Goal: Task Accomplishment & Management: Complete application form

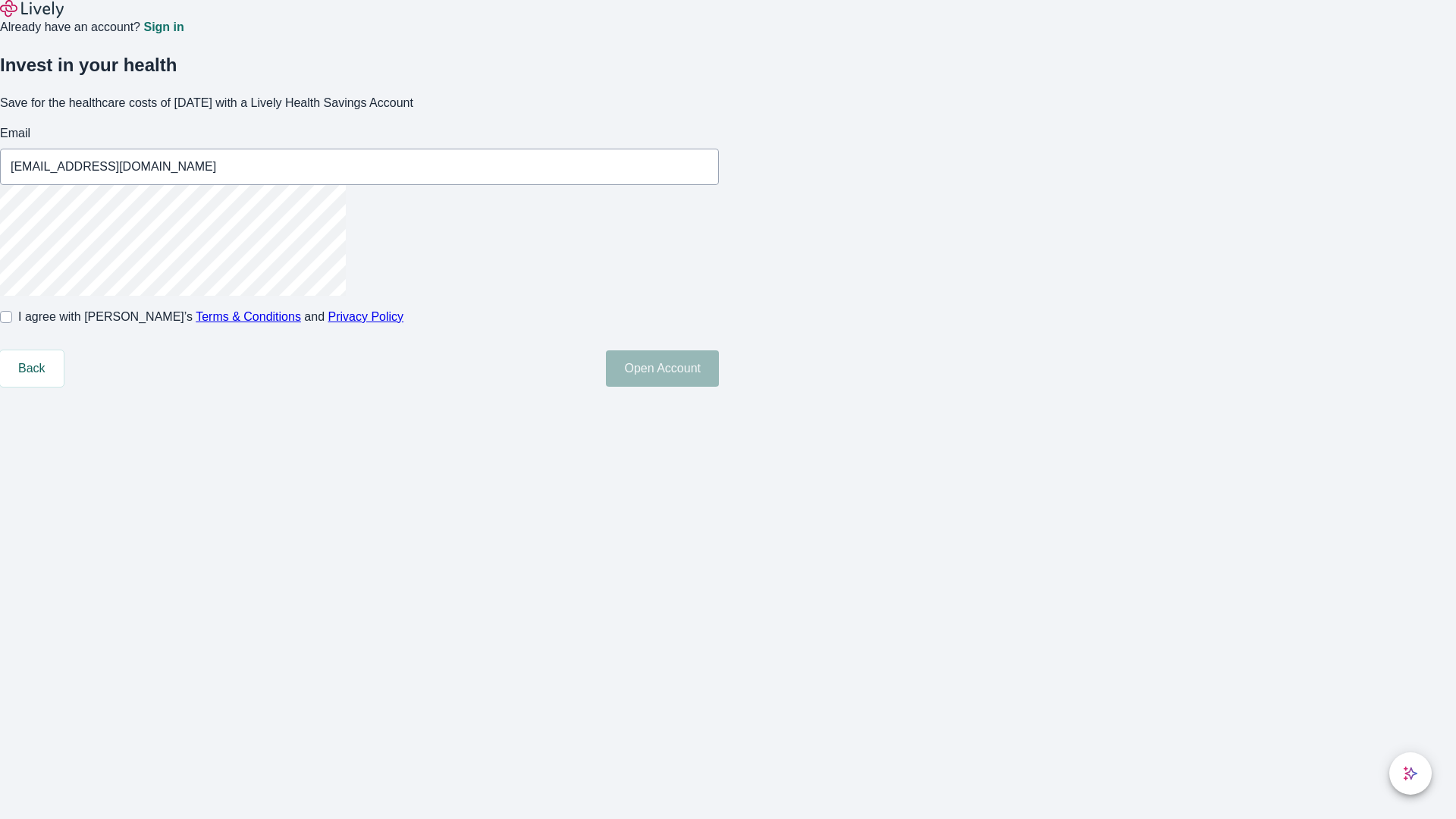
click at [12, 323] on input "I agree with Lively’s Terms & Conditions and Privacy Policy" at bounding box center [6, 317] width 12 height 12
checkbox input "true"
click at [719, 386] on button "Open Account" at bounding box center [662, 368] width 113 height 36
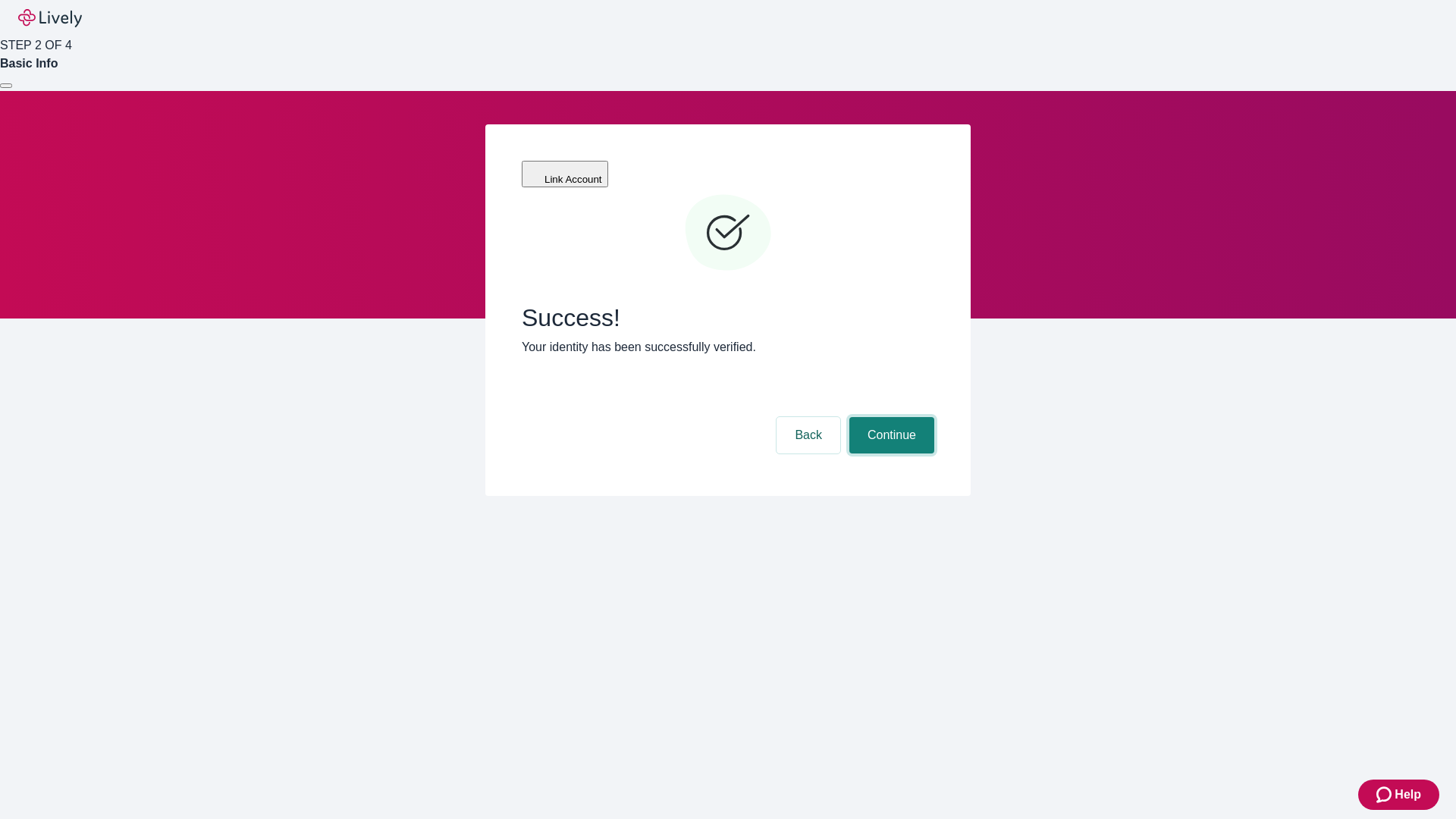
click at [890, 417] on button "Continue" at bounding box center [891, 435] width 85 height 36
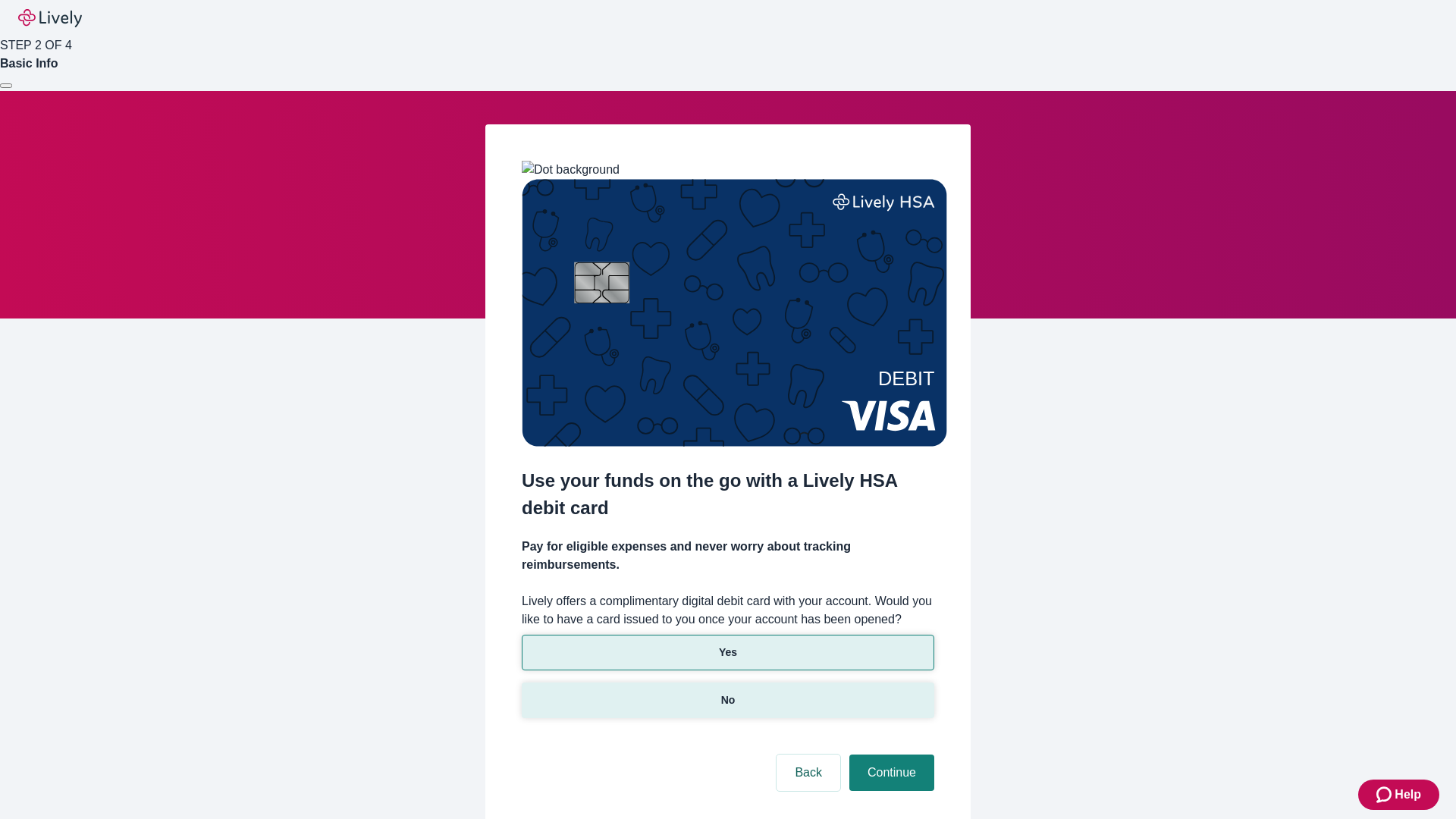
click at [728, 692] on p "No" at bounding box center [728, 699] width 14 height 16
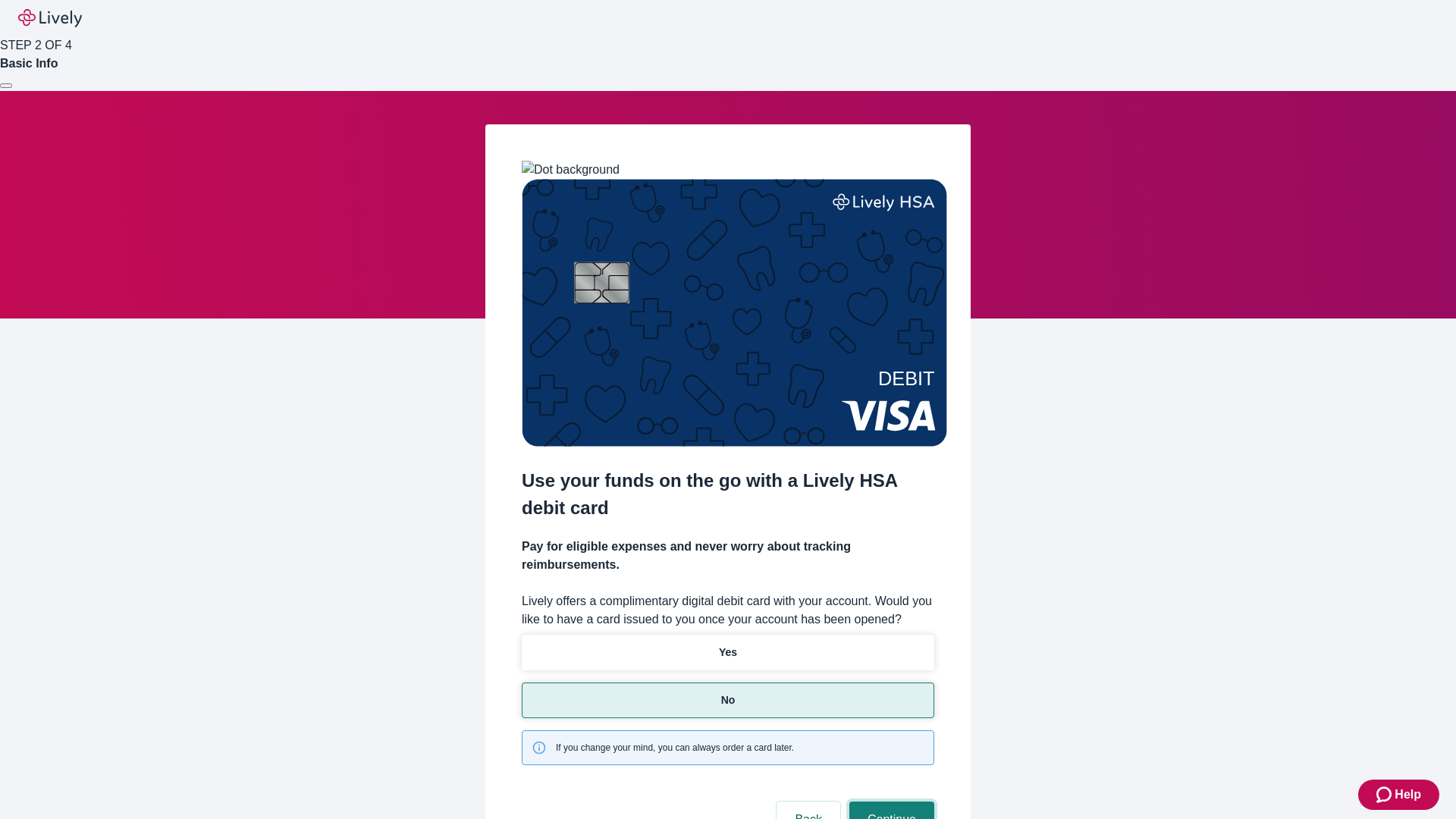
click at [890, 801] on button "Continue" at bounding box center [891, 819] width 85 height 36
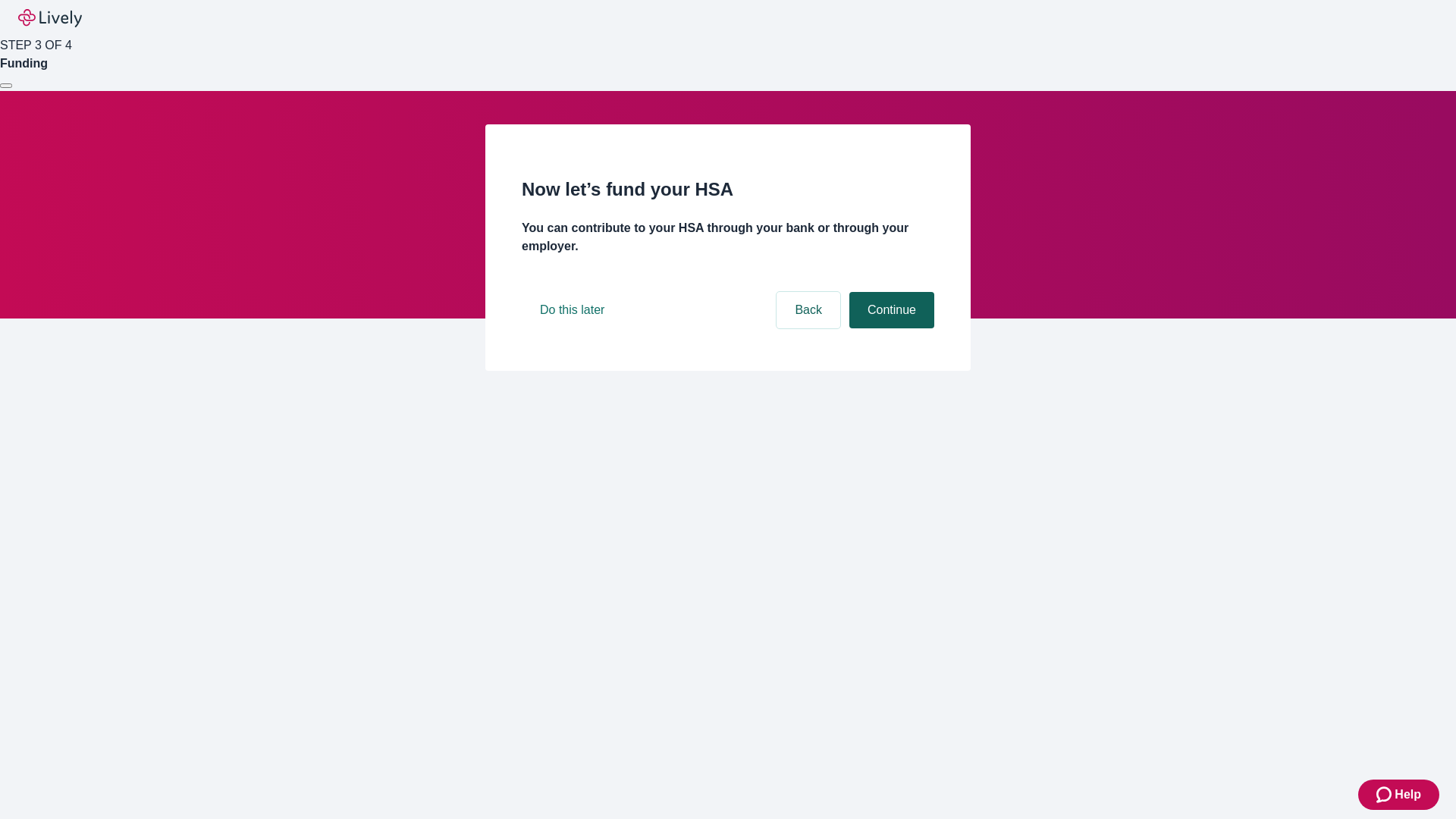
click at [890, 328] on button "Continue" at bounding box center [891, 310] width 85 height 36
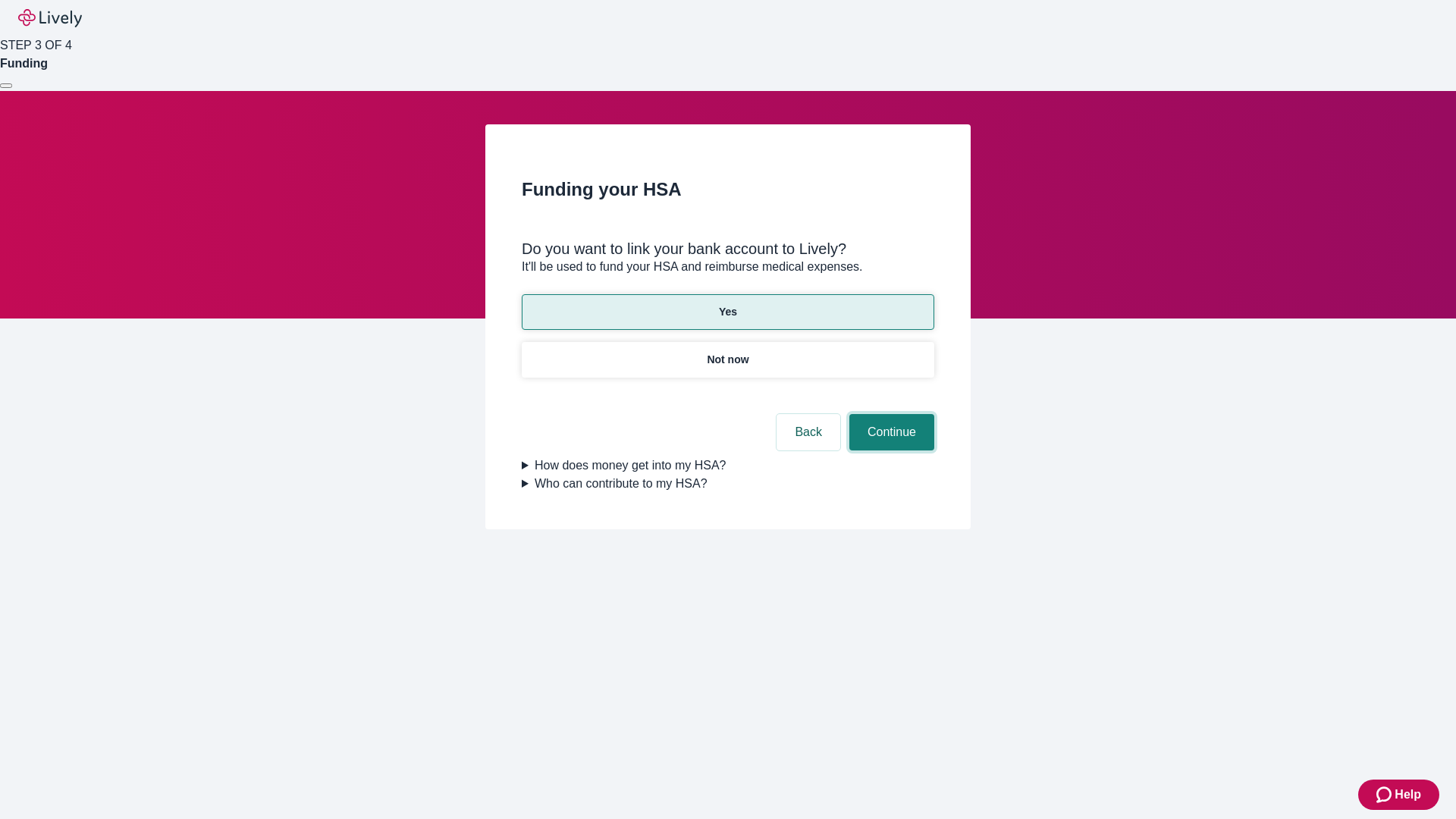
click at [890, 414] on button "Continue" at bounding box center [891, 432] width 85 height 36
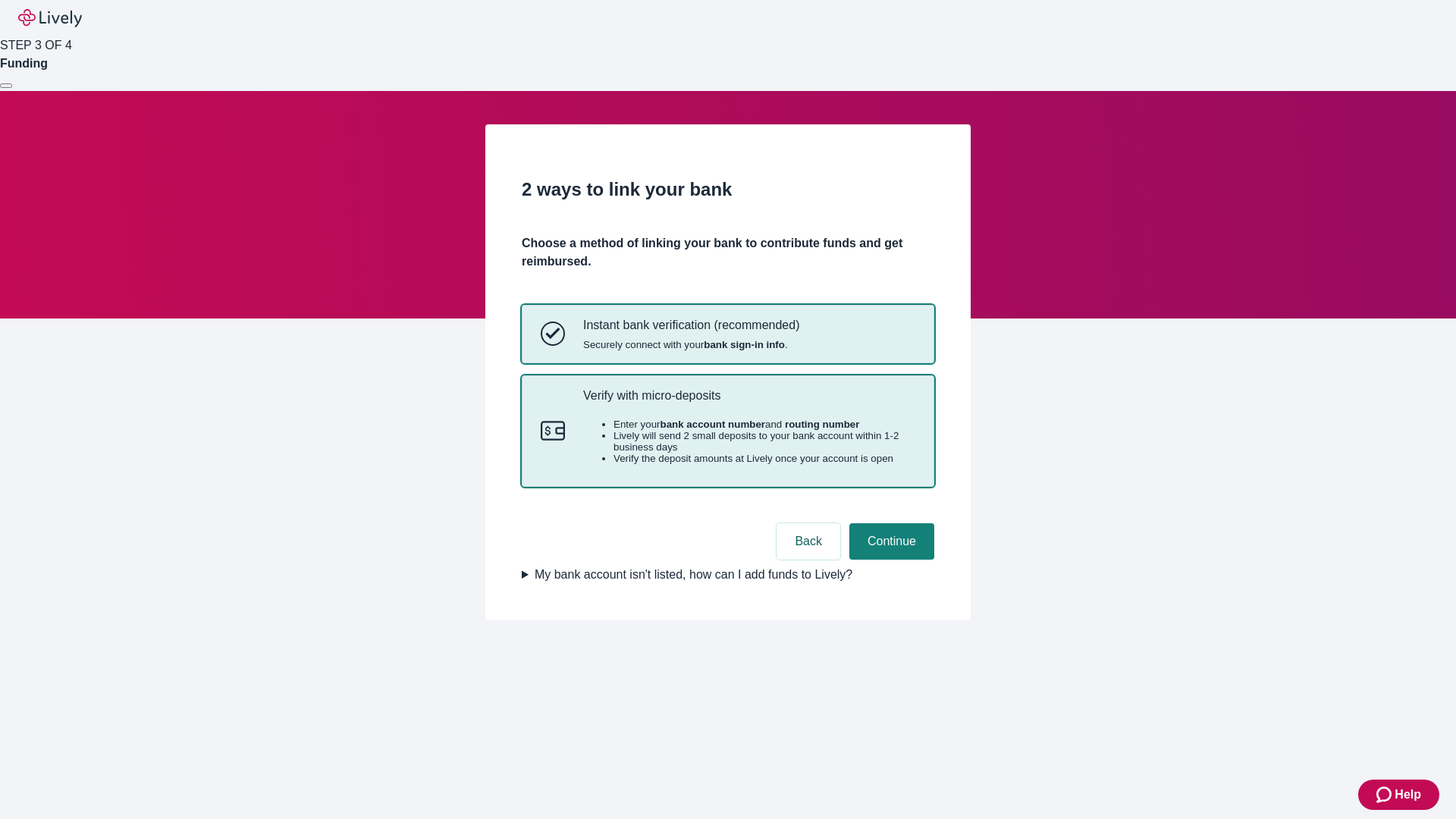
click at [749, 402] on p "Verify with micro-deposits" at bounding box center [749, 395] width 332 height 14
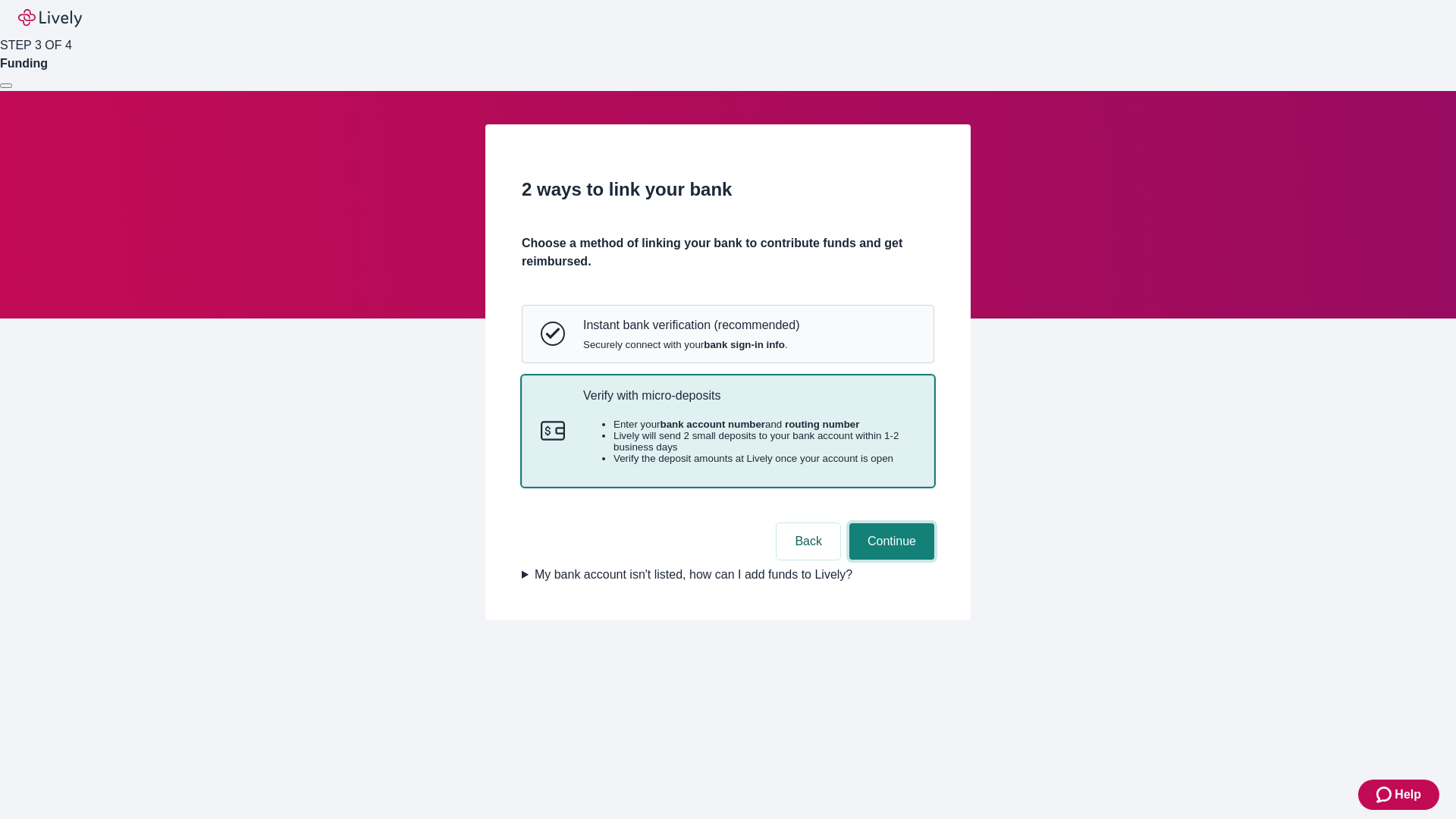
click at [890, 559] on button "Continue" at bounding box center [891, 541] width 85 height 36
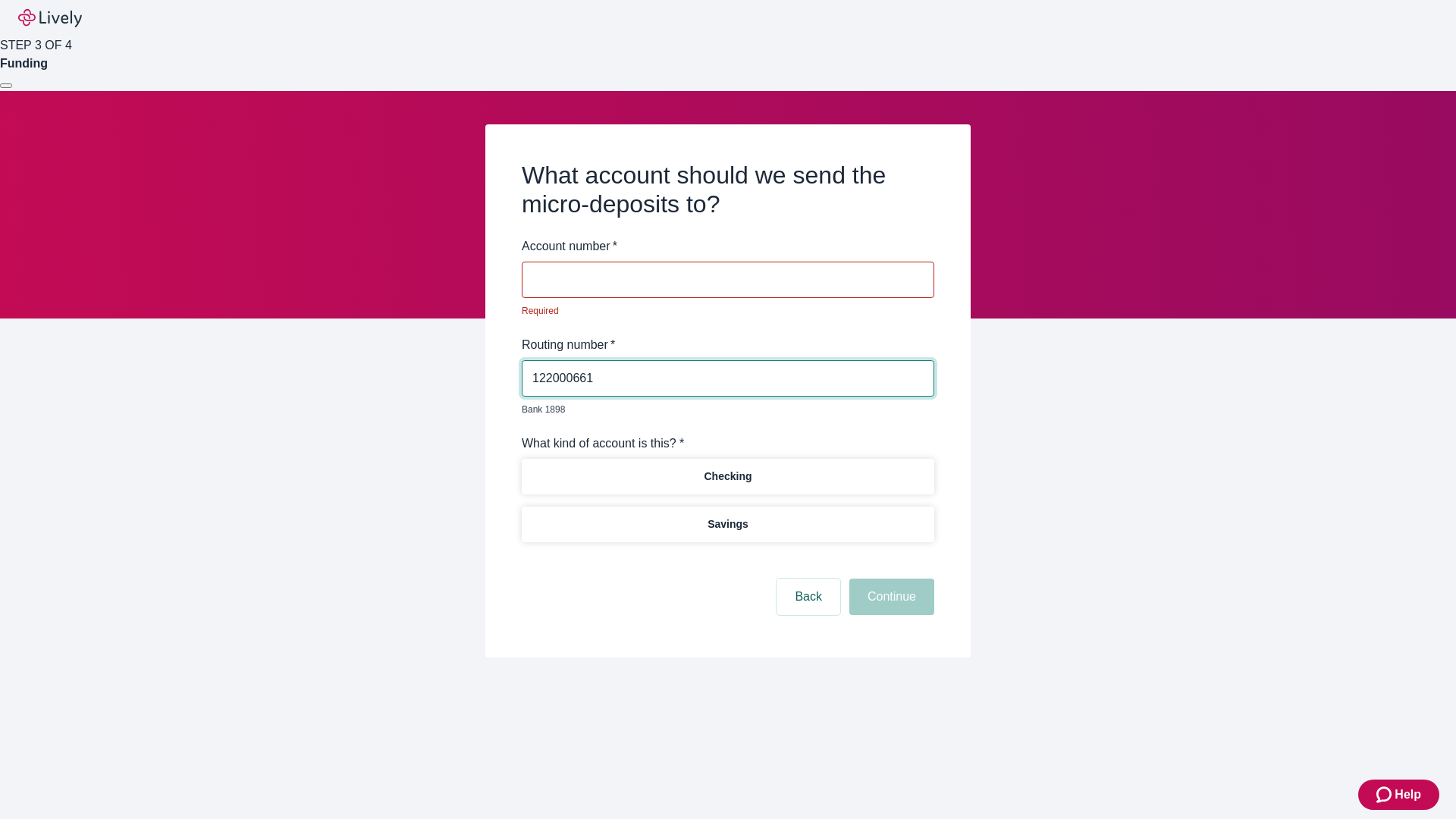
type input "122000661"
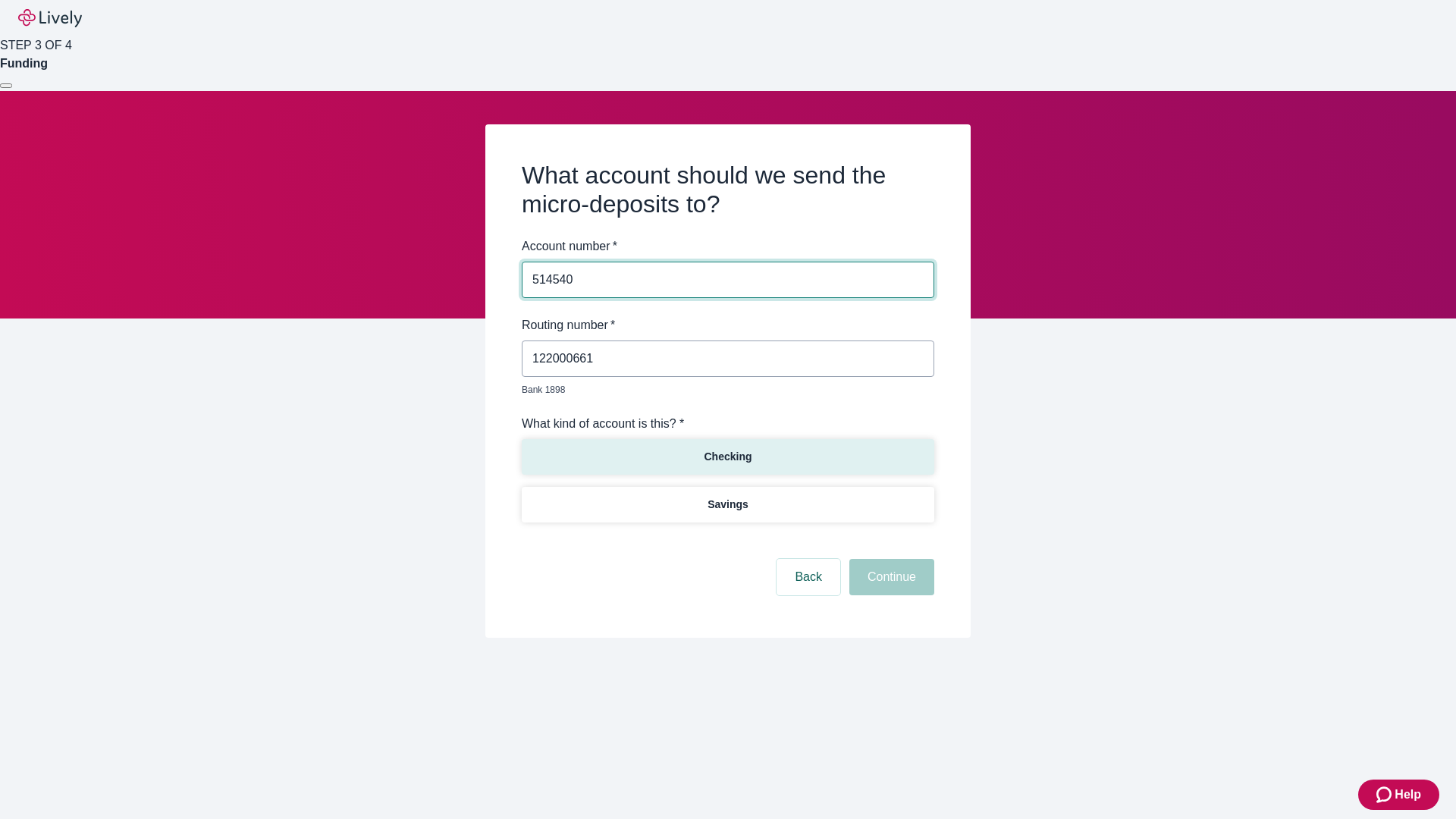
type input "514540"
click at [728, 449] on p "Checking" at bounding box center [728, 457] width 48 height 16
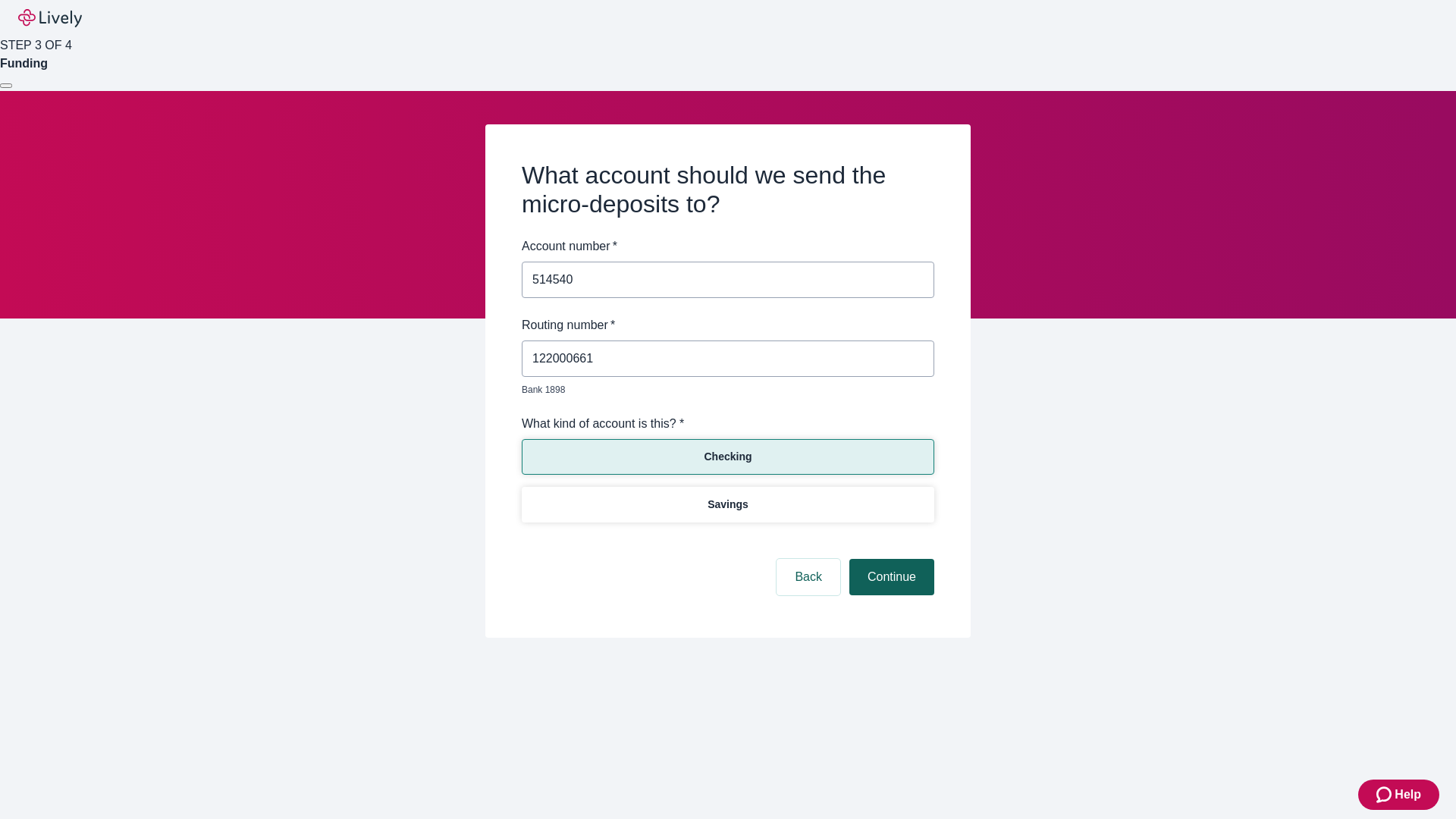
click at [890, 559] on button "Continue" at bounding box center [891, 576] width 85 height 36
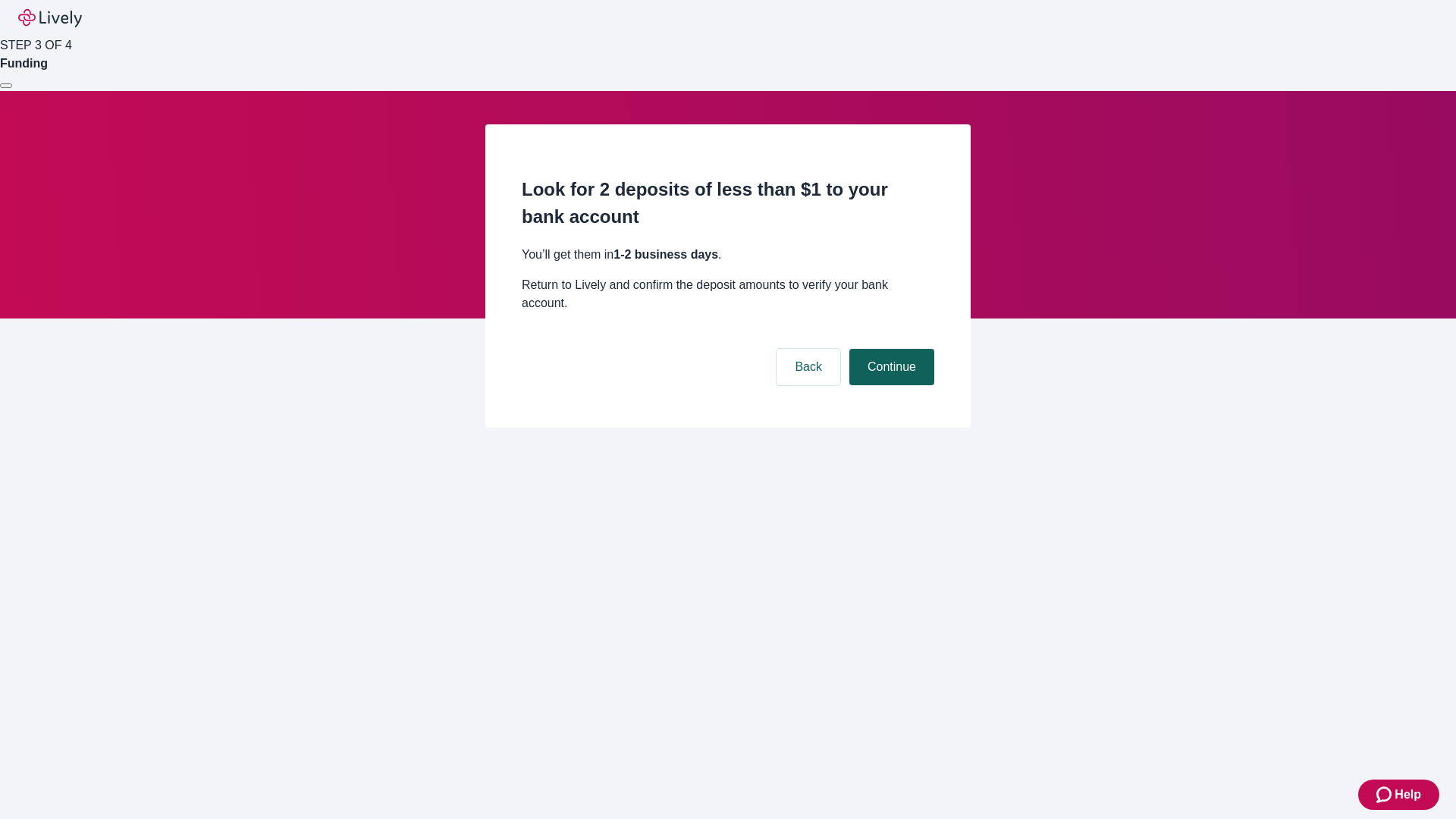
click at [890, 349] on button "Continue" at bounding box center [891, 367] width 85 height 36
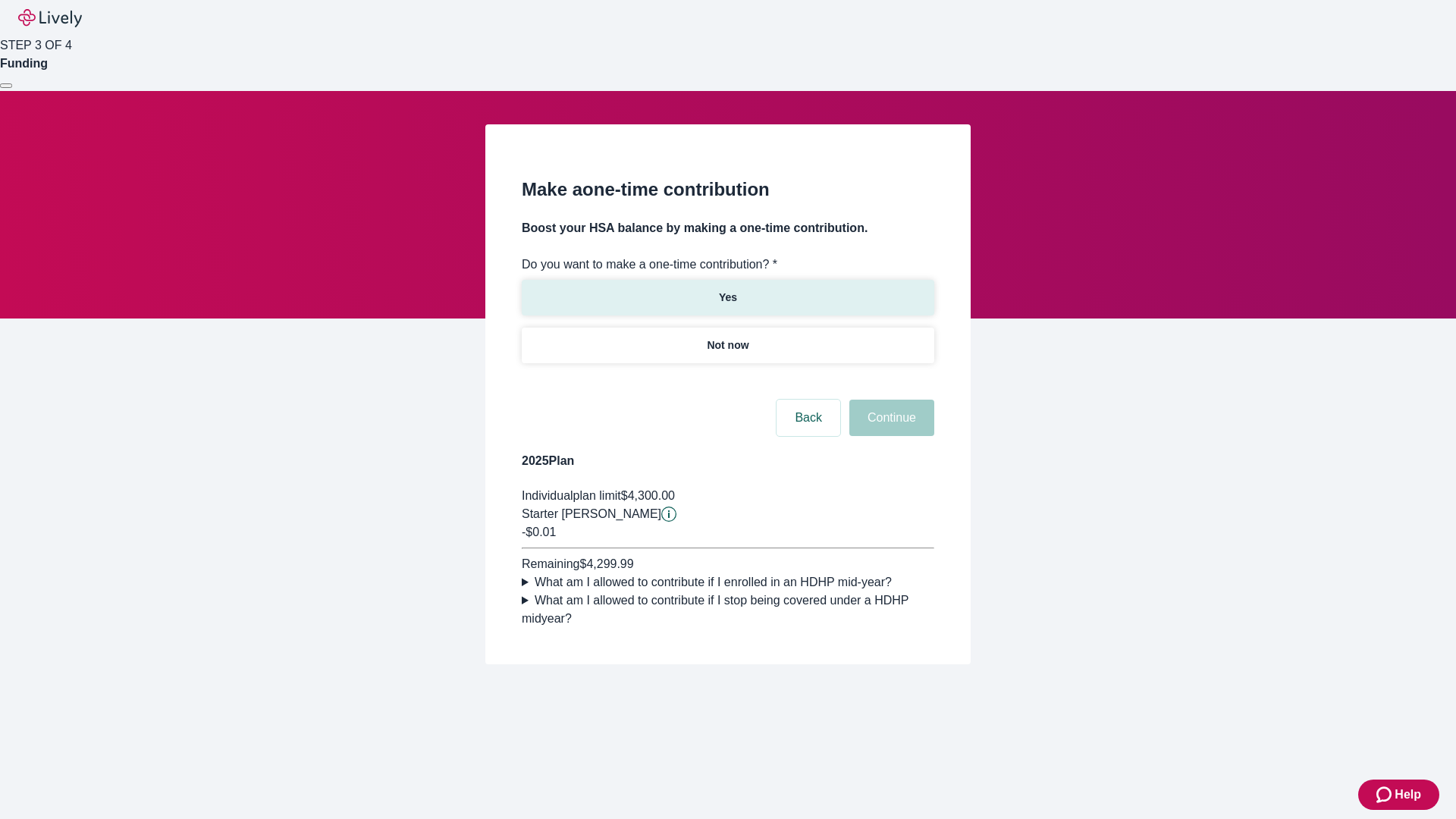
click at [728, 289] on p "Yes" at bounding box center [728, 297] width 18 height 16
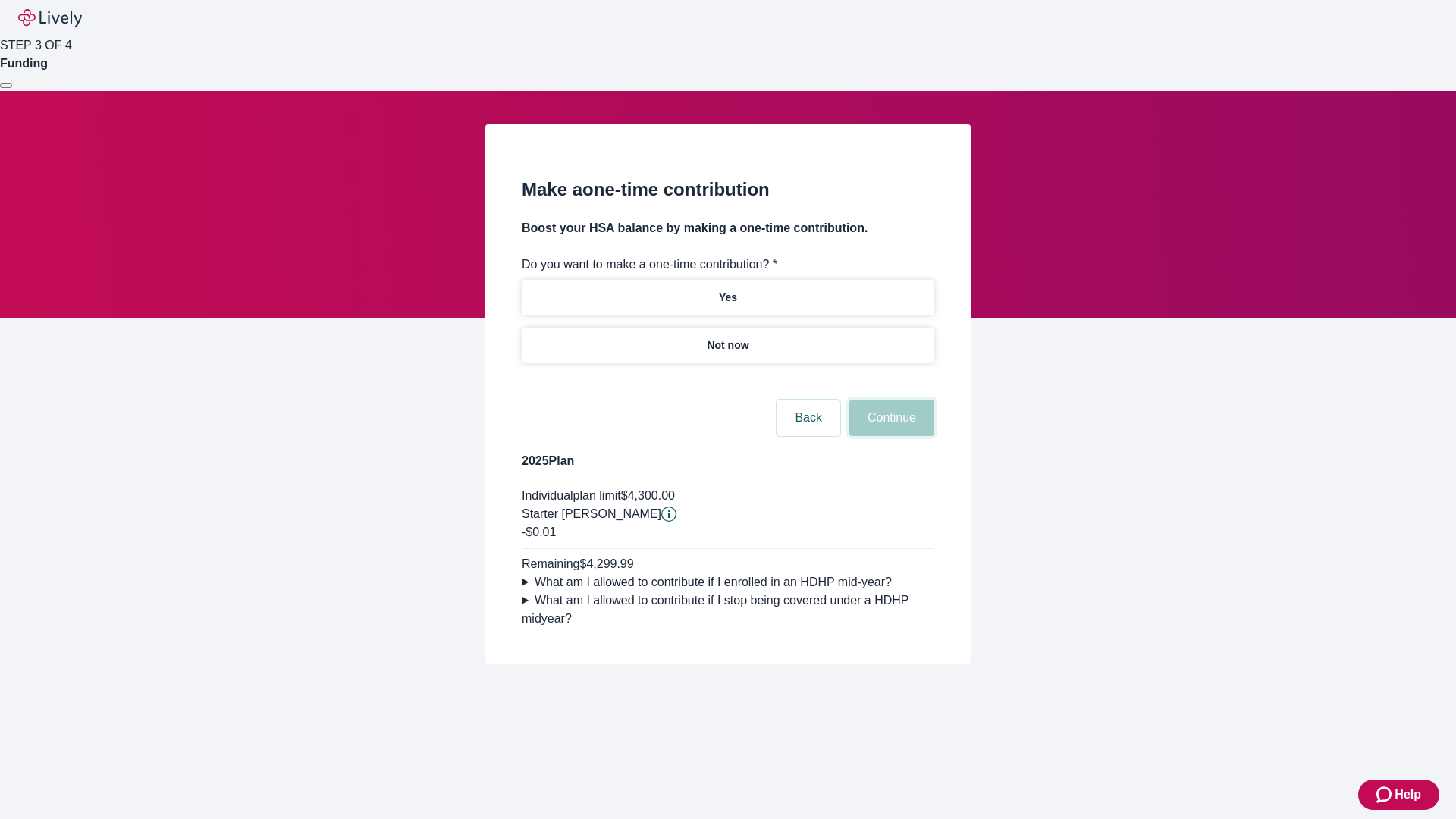
click at [890, 436] on button "Continue" at bounding box center [891, 418] width 85 height 36
